Goal: Task Accomplishment & Management: Use online tool/utility

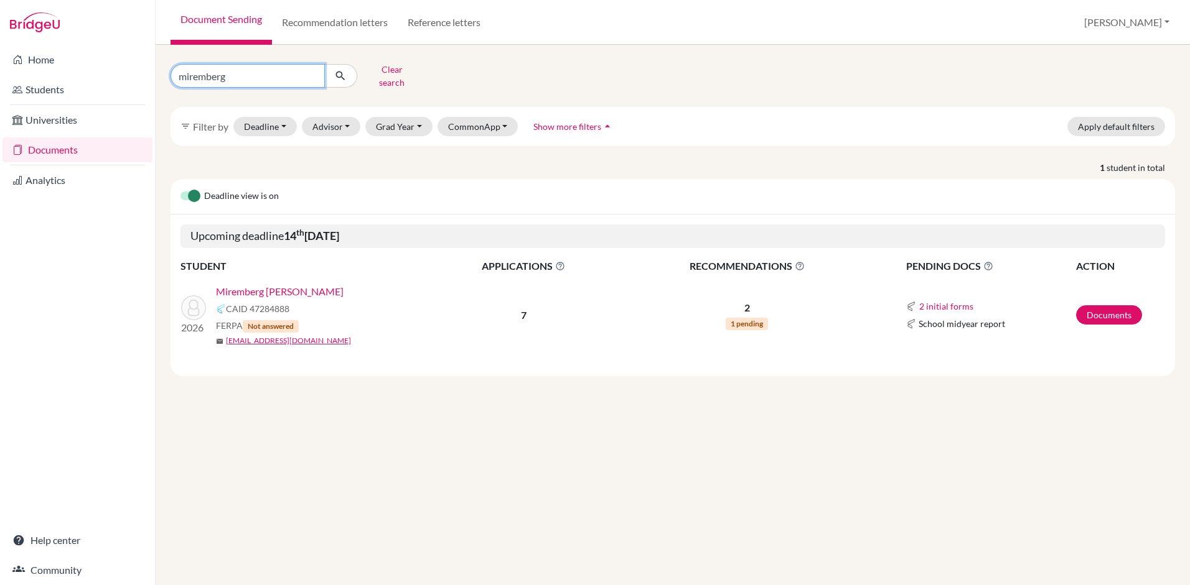
drag, startPoint x: 237, startPoint y: 71, endPoint x: -2, endPoint y: 16, distance: 245.1
click at [0, 16] on html "Home Students Universities Documents Analytics Help center Community Document S…" at bounding box center [595, 292] width 1190 height 585
type input "gome"
click button "submit" at bounding box center [340, 76] width 33 height 24
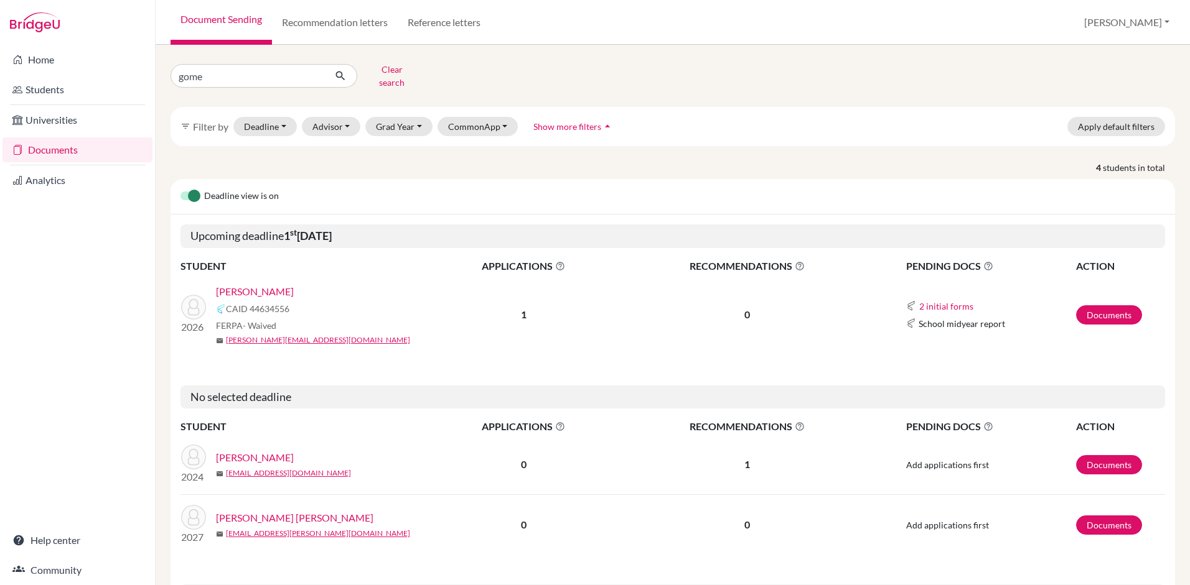
click at [258, 284] on link "[PERSON_NAME]" at bounding box center [255, 291] width 78 height 15
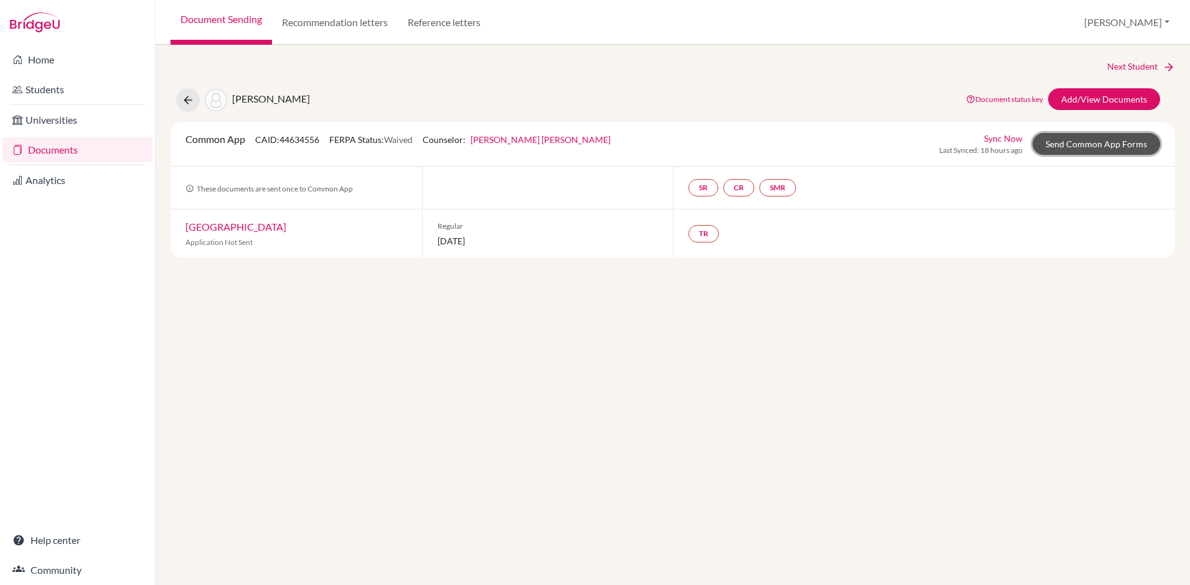
click at [1099, 147] on link "Send Common App Forms" at bounding box center [1096, 144] width 128 height 22
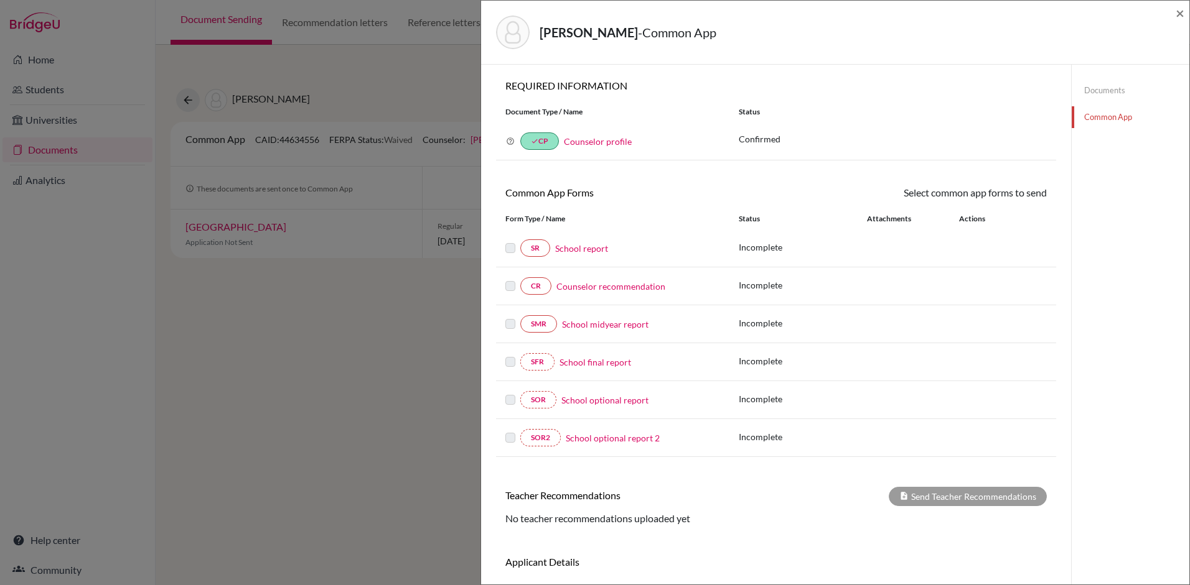
scroll to position [75, 0]
